Goal: Navigation & Orientation: Find specific page/section

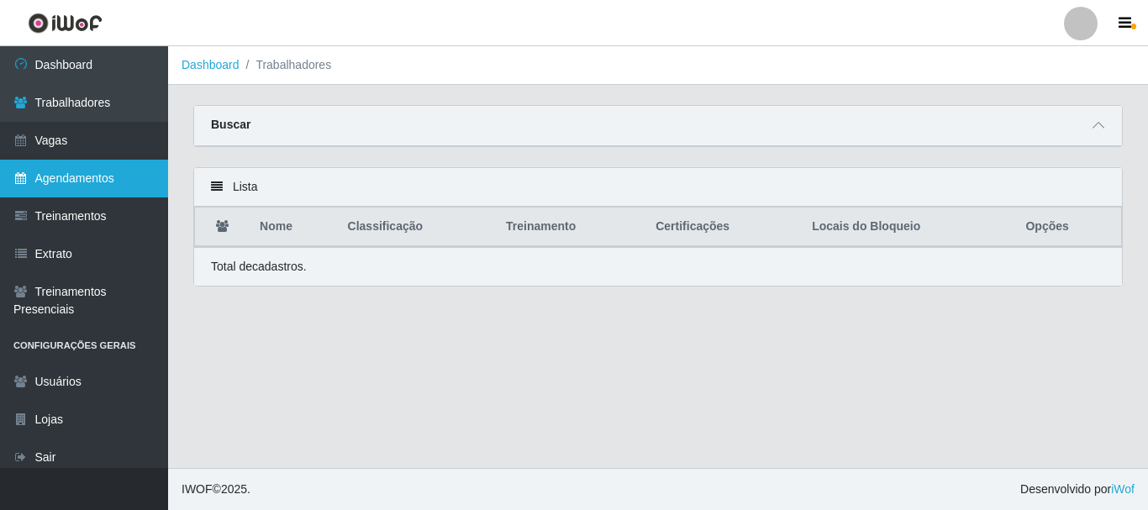
click at [43, 180] on link "Agendamentos" at bounding box center [84, 179] width 168 height 38
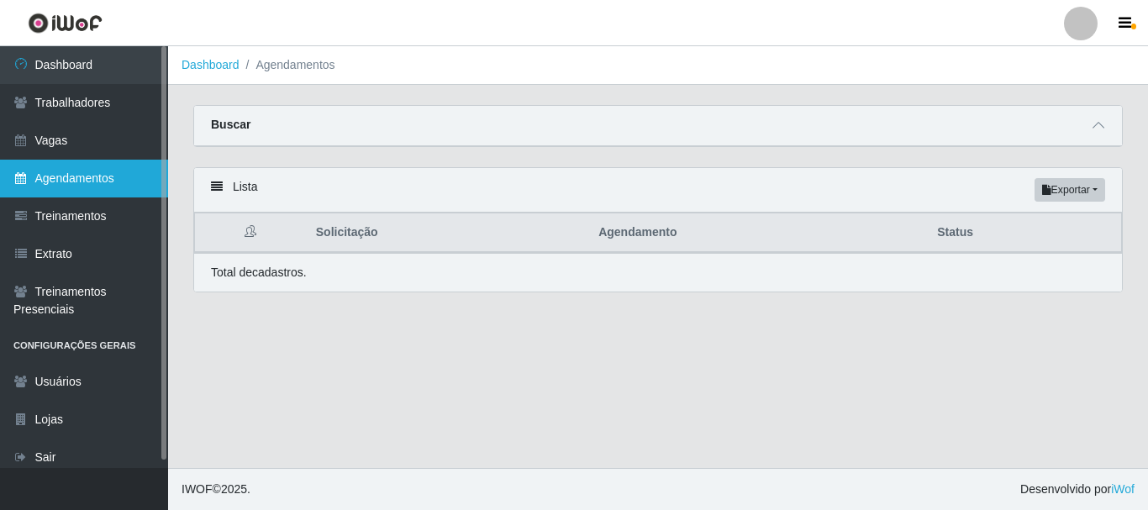
click at [43, 179] on link "Agendamentos" at bounding box center [84, 179] width 168 height 38
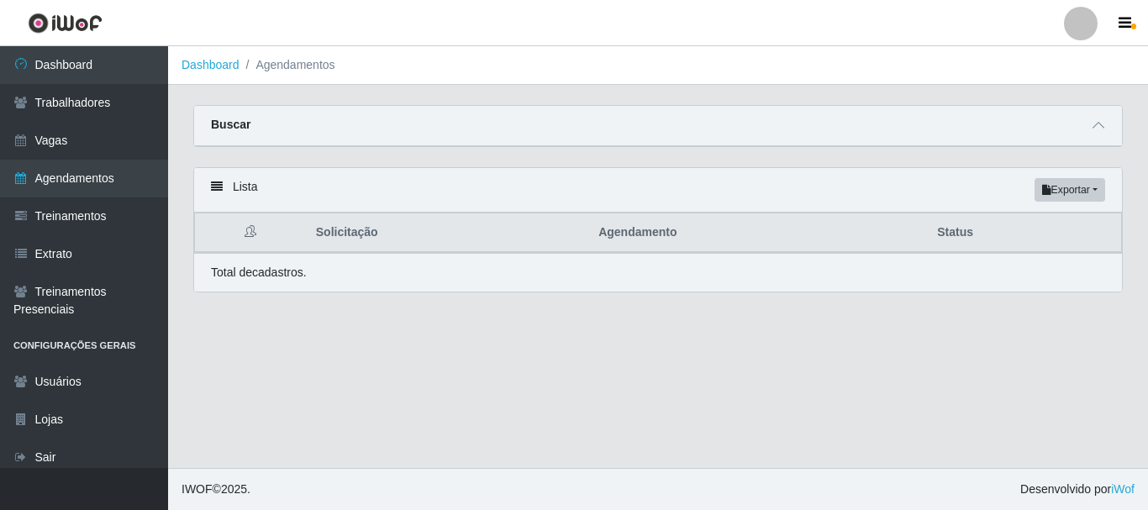
click at [281, 75] on ol "Dashboard Agendamentos" at bounding box center [658, 65] width 980 height 39
drag, startPoint x: 281, startPoint y: 71, endPoint x: 233, endPoint y: 82, distance: 49.8
click at [276, 73] on li "Agendamentos" at bounding box center [287, 65] width 96 height 18
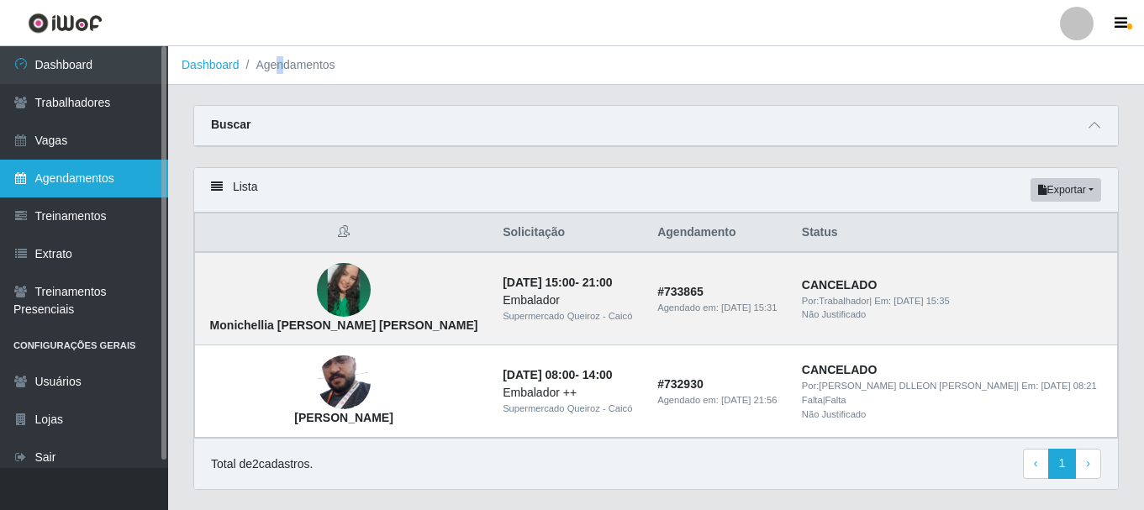
click at [65, 177] on link "Agendamentos" at bounding box center [84, 179] width 168 height 38
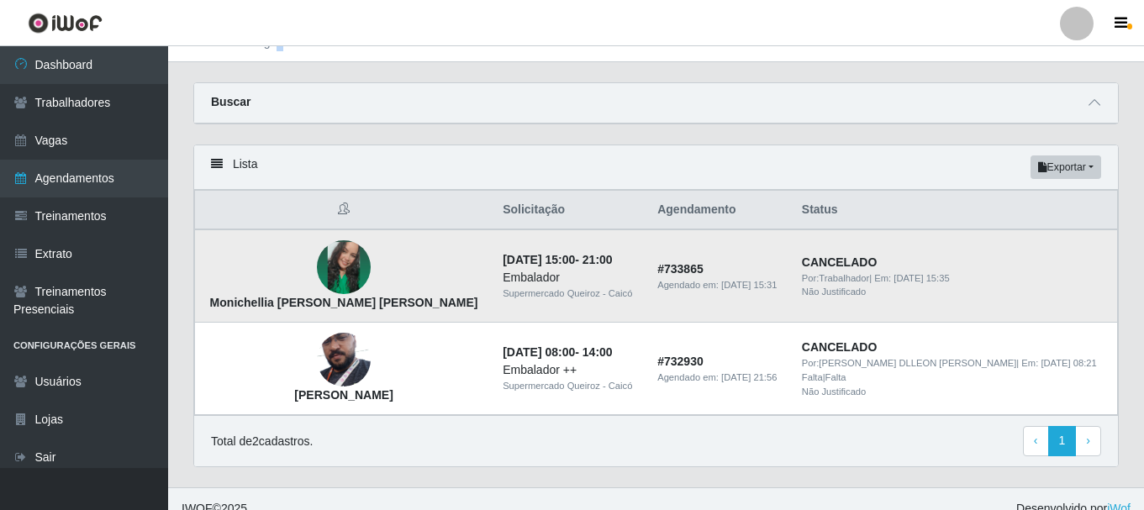
scroll to position [43, 0]
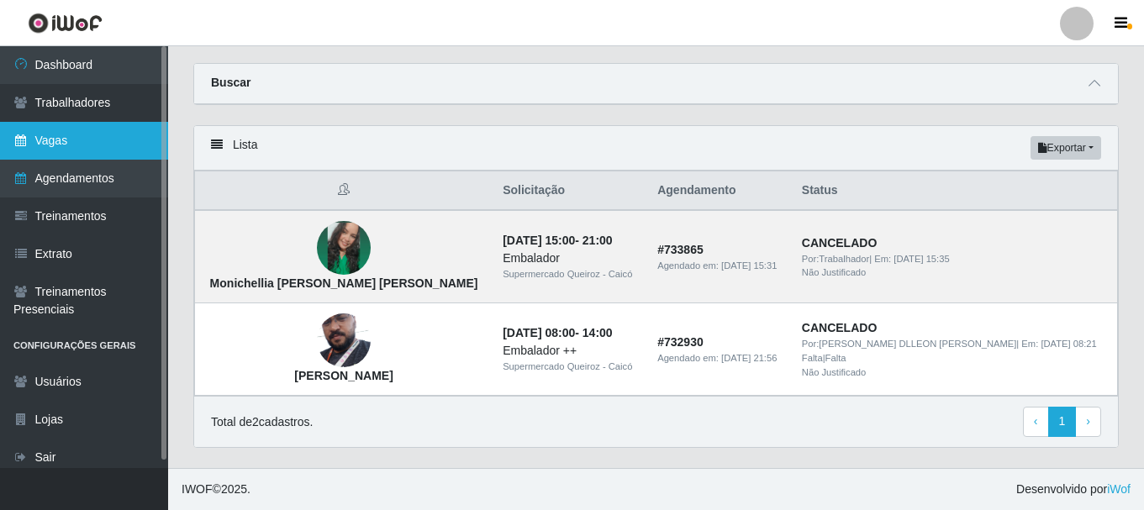
click at [90, 140] on link "Vagas" at bounding box center [84, 141] width 168 height 38
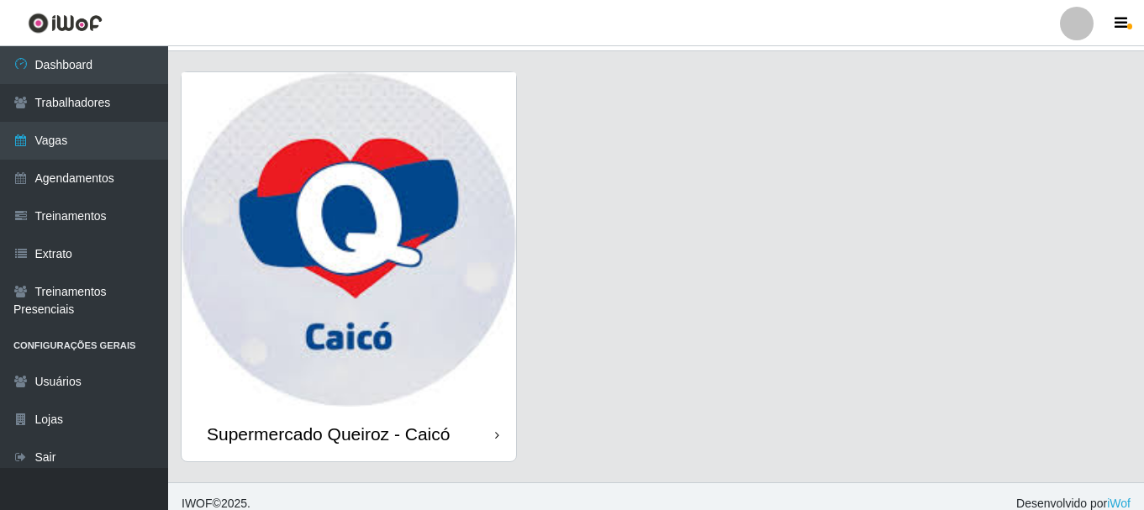
scroll to position [48, 0]
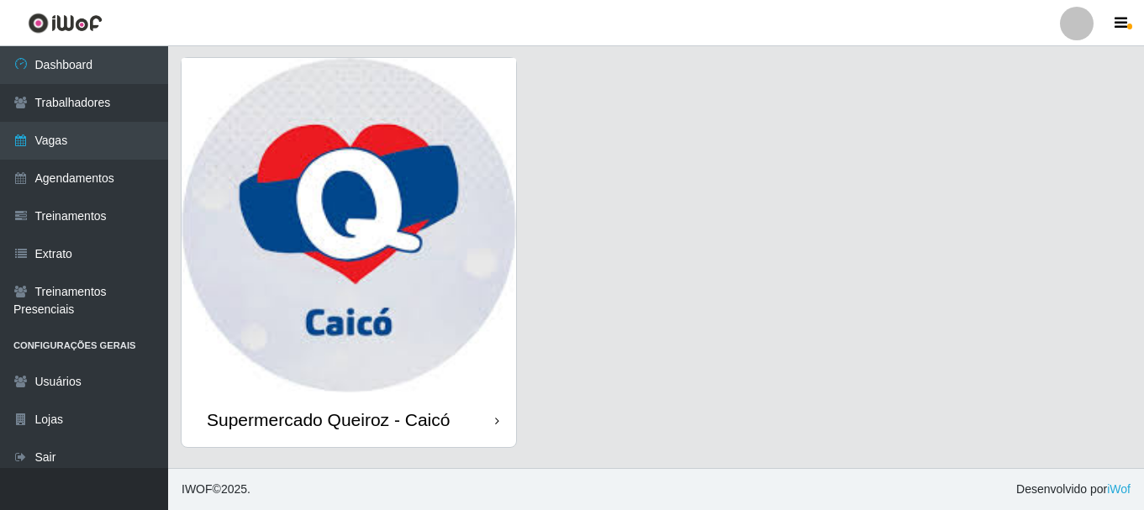
click at [439, 288] on img at bounding box center [348, 225] width 334 height 334
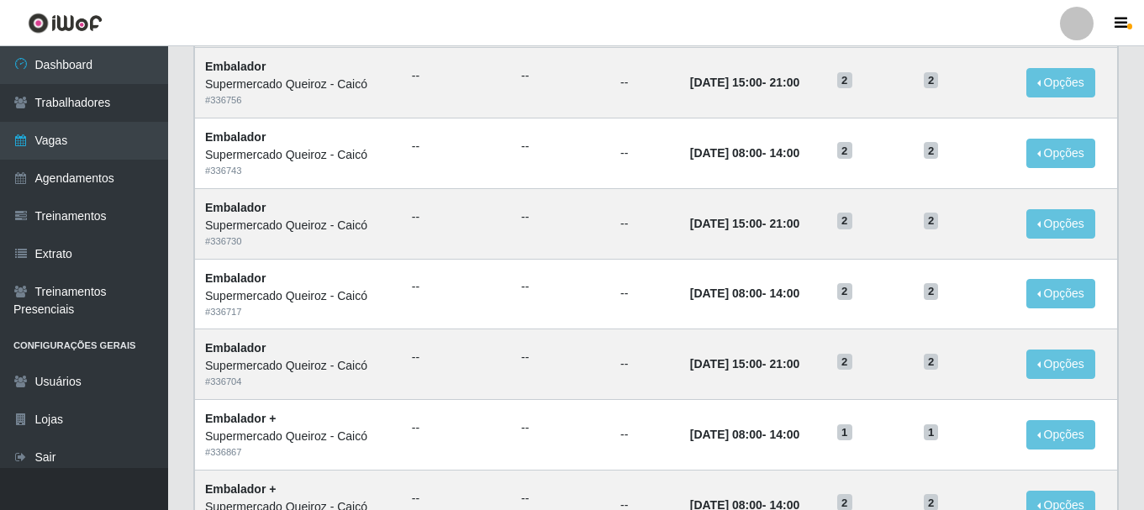
scroll to position [756, 0]
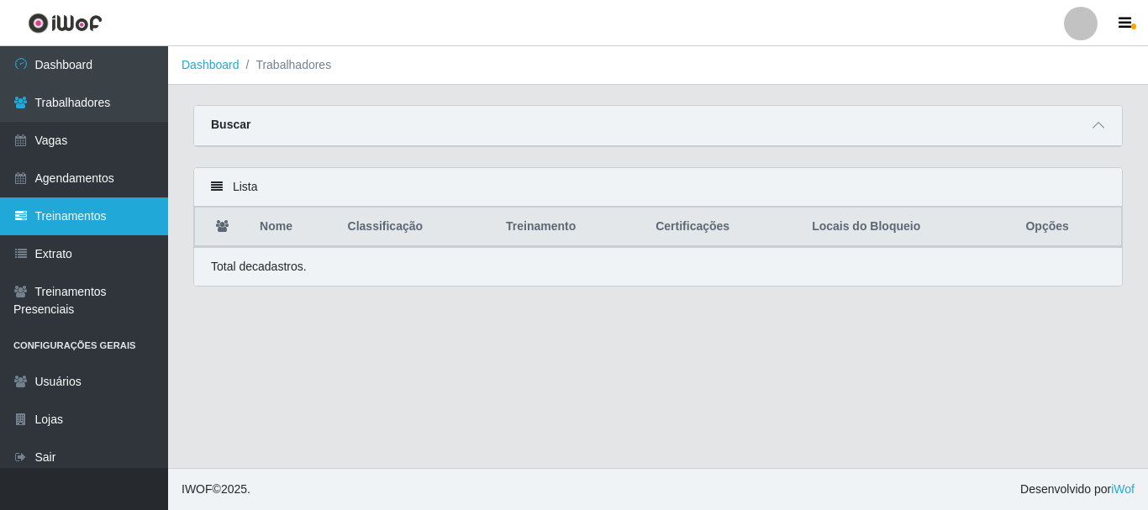
click at [59, 226] on link "Treinamentos" at bounding box center [84, 216] width 168 height 38
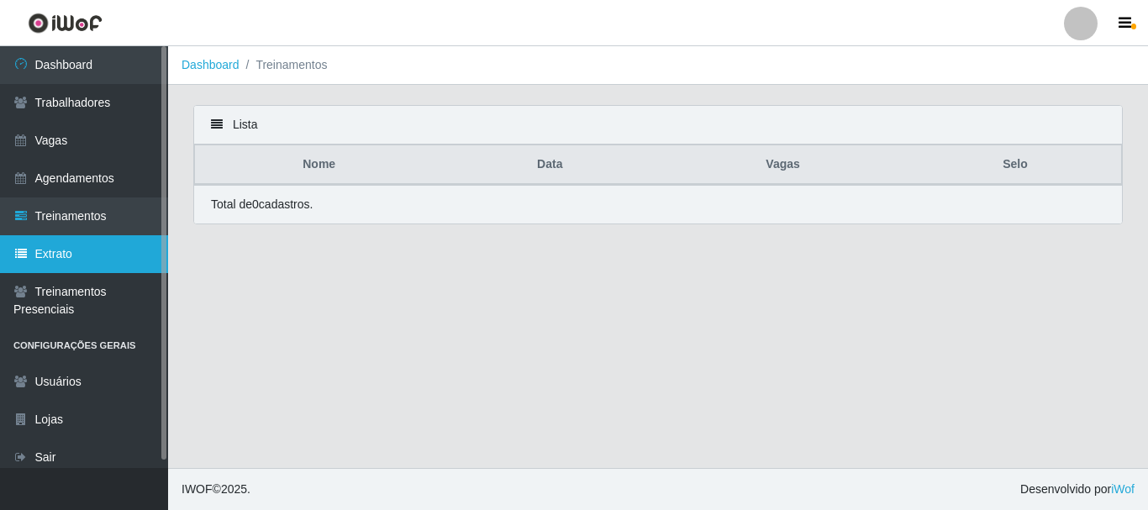
click at [70, 243] on link "Extrato" at bounding box center [84, 254] width 168 height 38
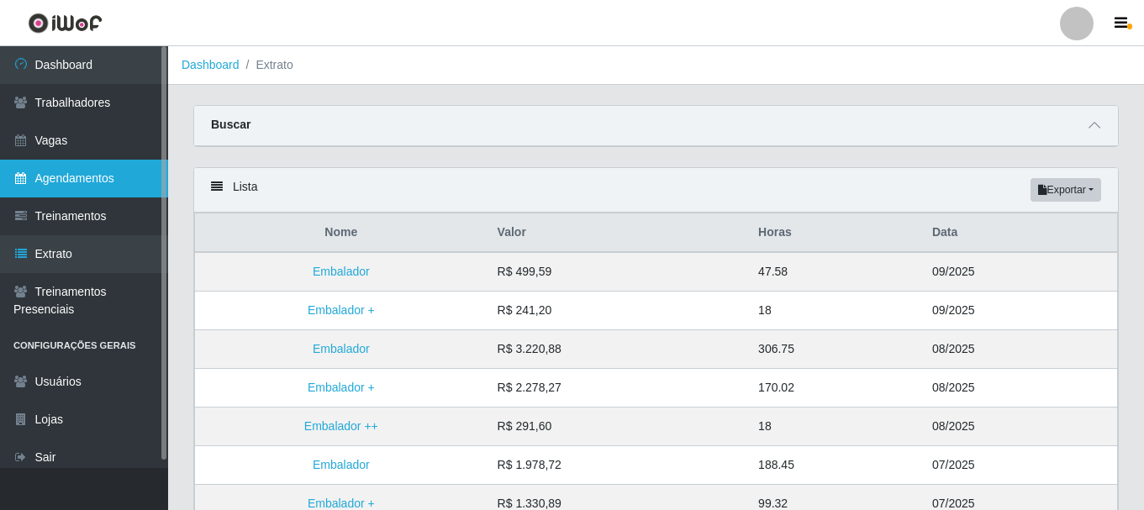
click at [89, 191] on link "Agendamentos" at bounding box center [84, 179] width 168 height 38
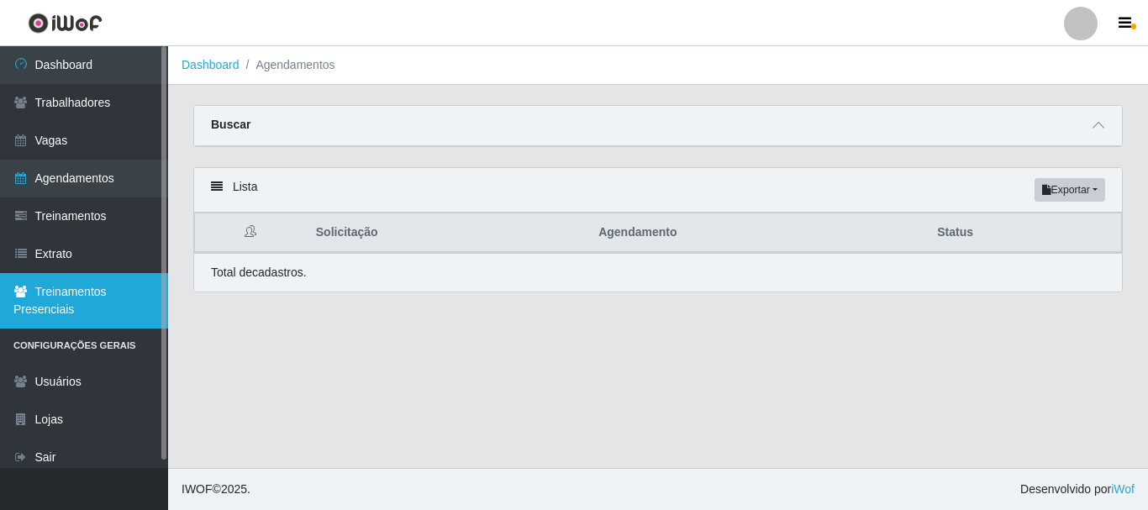
click at [93, 287] on link "Treinamentos Presenciais" at bounding box center [84, 300] width 168 height 55
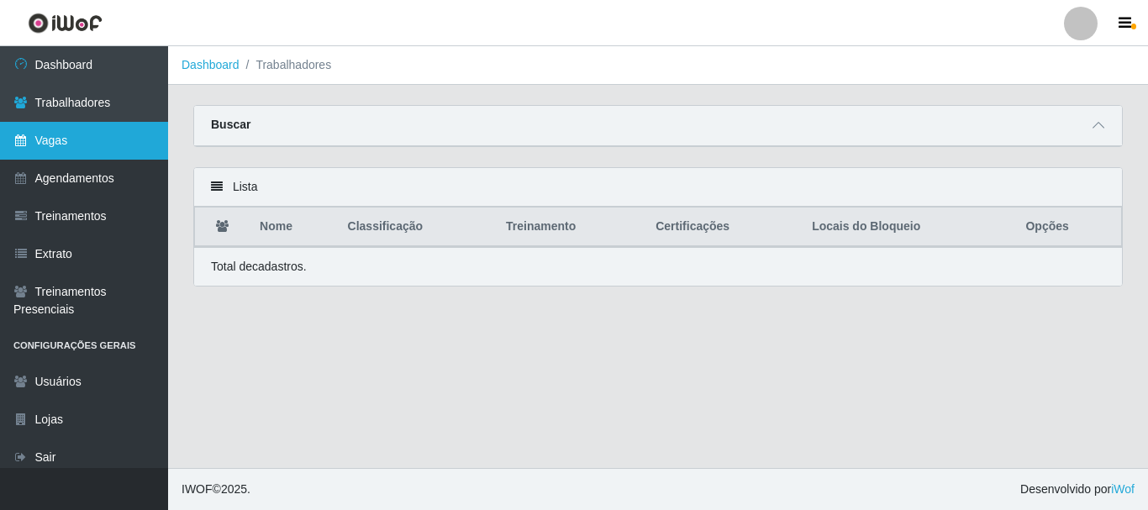
click at [103, 136] on link "Vagas" at bounding box center [84, 141] width 168 height 38
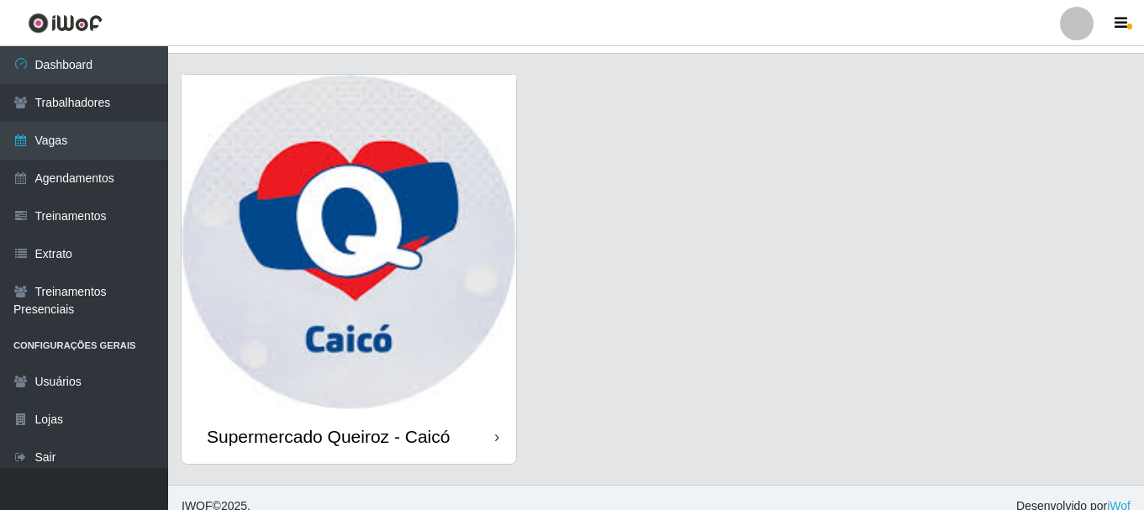
scroll to position [48, 0]
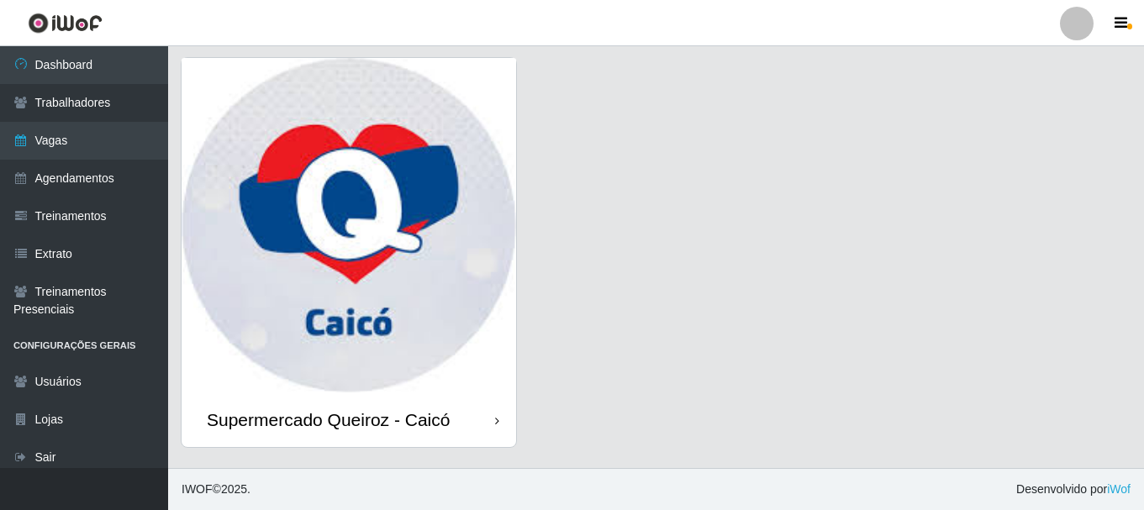
click at [476, 429] on div "Supermercado Queiroz - Caicó" at bounding box center [348, 419] width 334 height 55
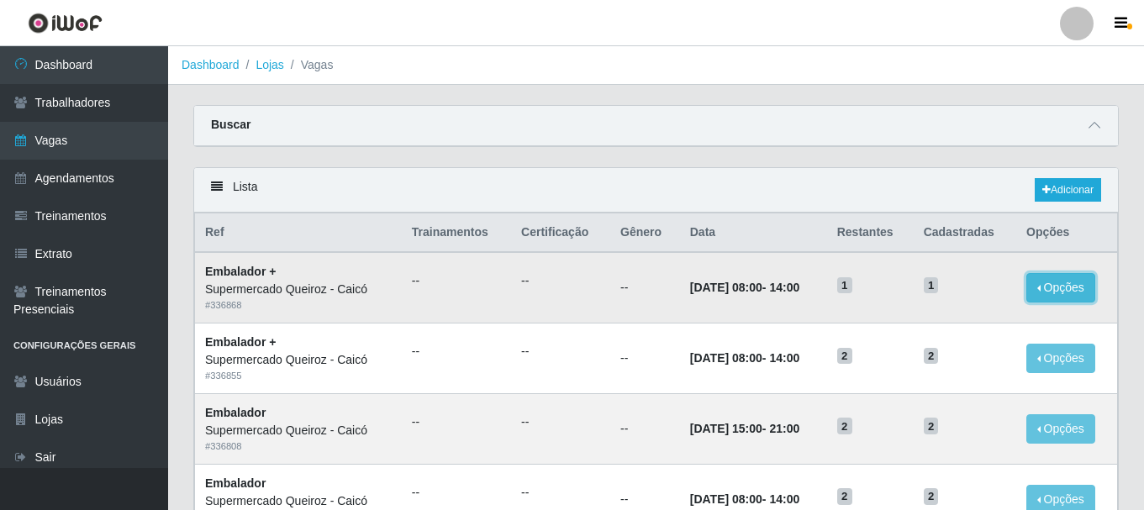
click at [1038, 278] on button "Opções" at bounding box center [1060, 287] width 69 height 29
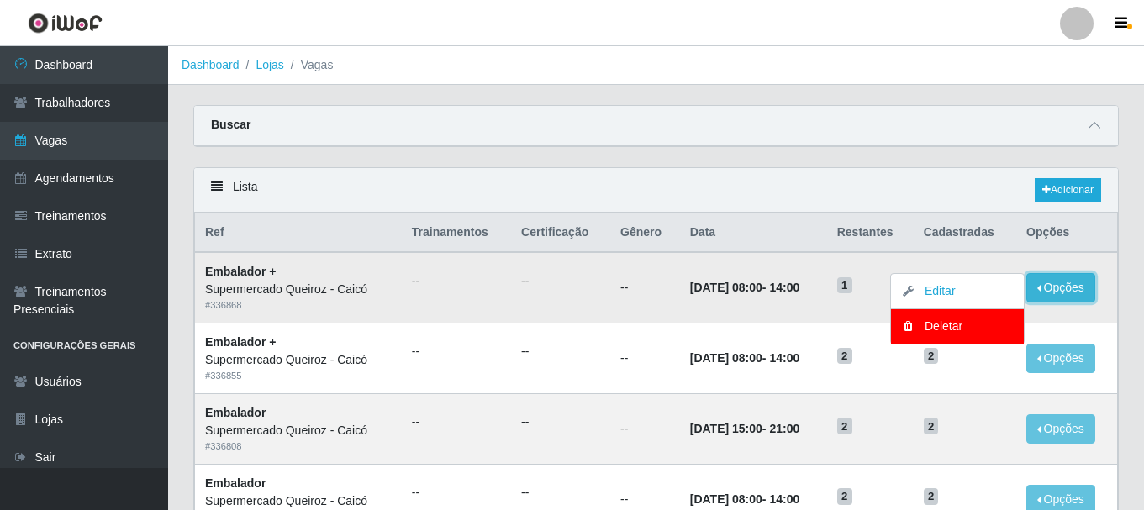
click at [1038, 279] on button "Opções" at bounding box center [1060, 287] width 69 height 29
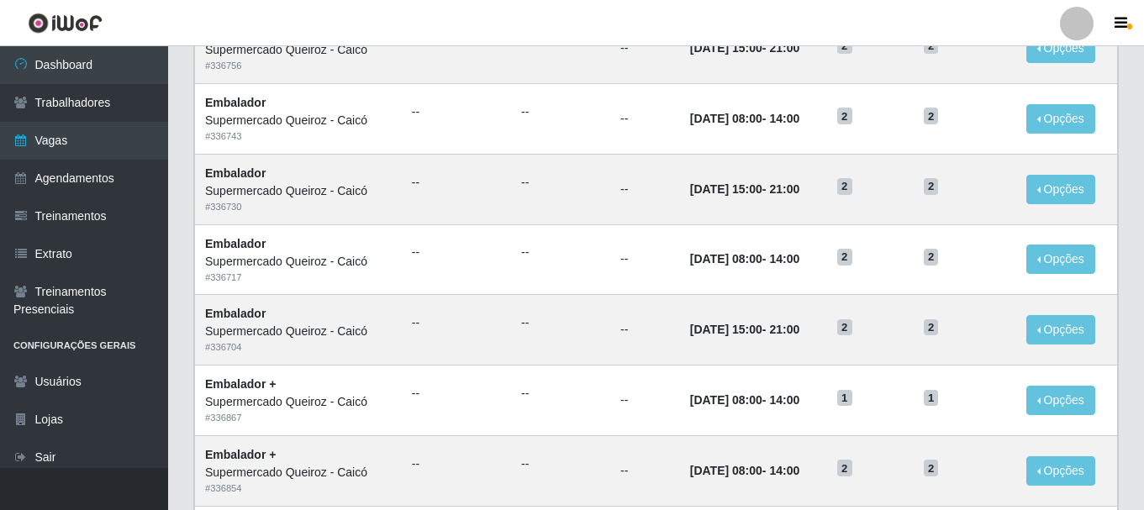
scroll to position [914, 0]
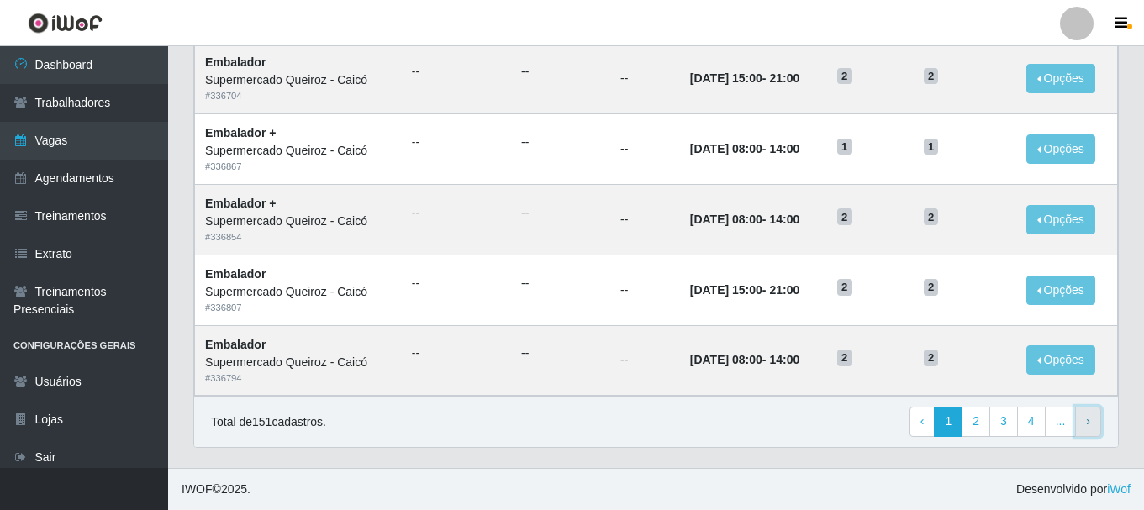
click at [1094, 431] on link "› Next" at bounding box center [1088, 422] width 26 height 30
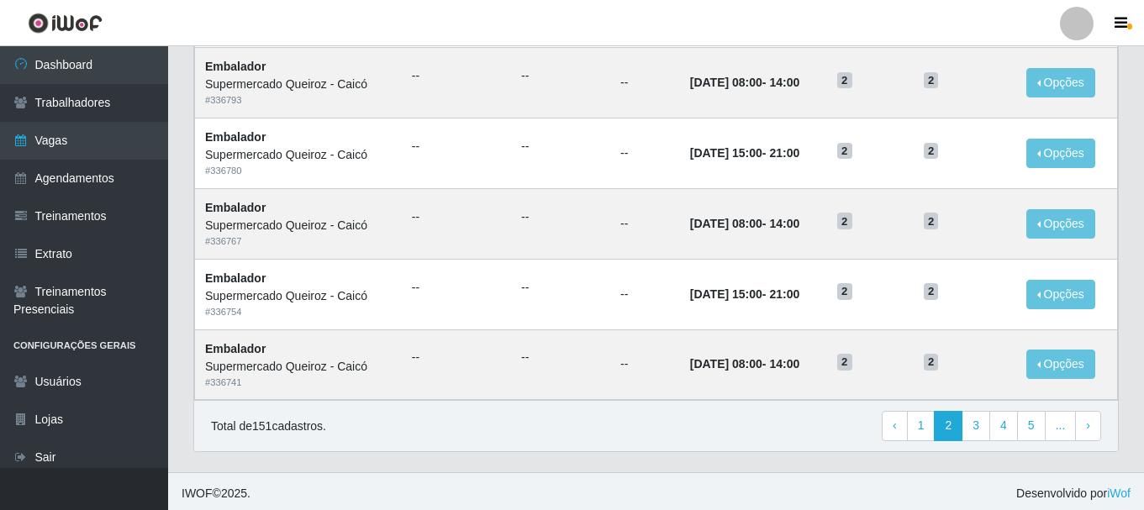
scroll to position [914, 0]
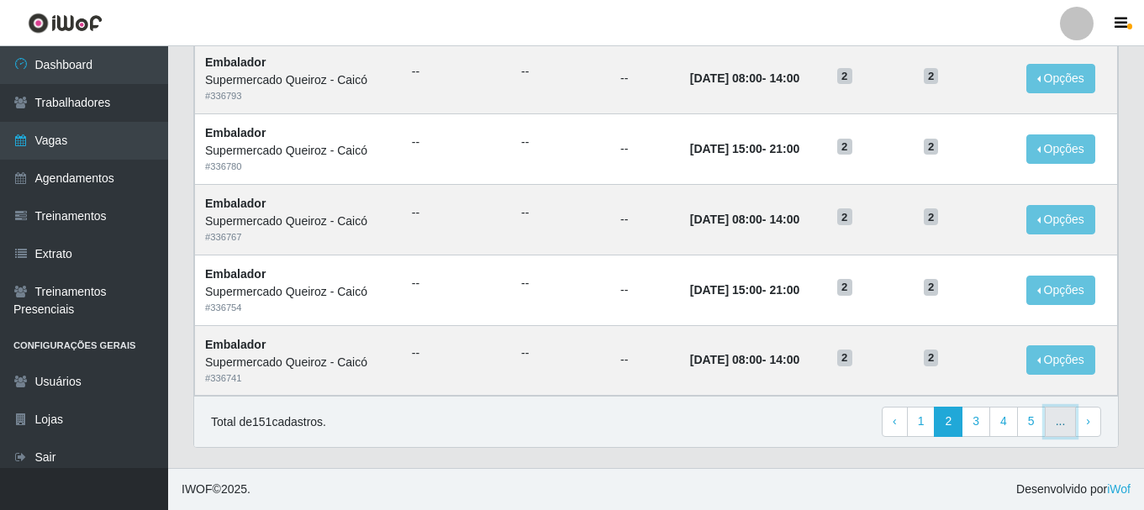
click at [1056, 429] on link "..." at bounding box center [1060, 422] width 32 height 30
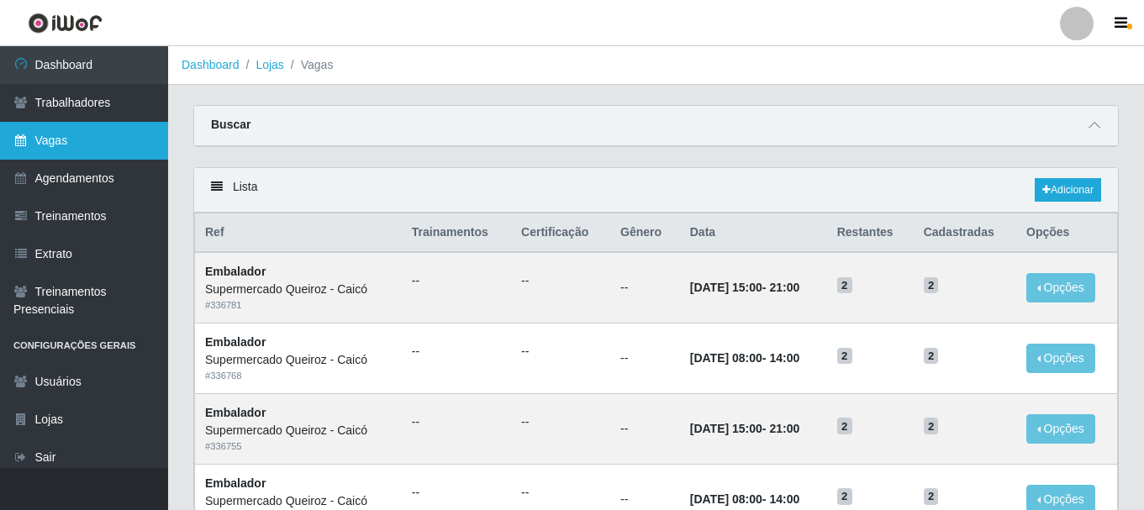
click at [10, 129] on link "Vagas" at bounding box center [84, 141] width 168 height 38
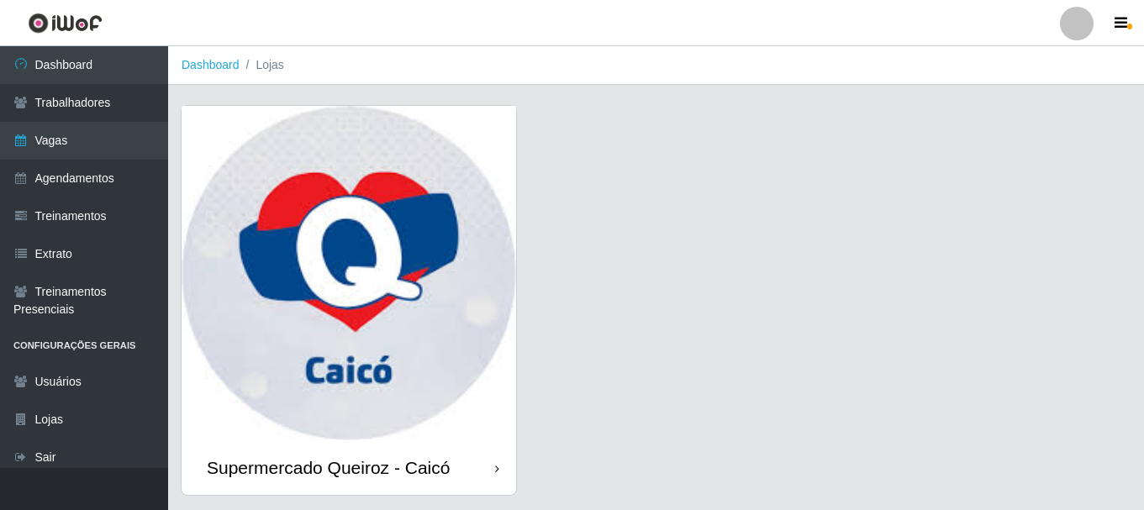
click at [447, 463] on div "Supermercado Queiroz - Caicó" at bounding box center [328, 467] width 243 height 21
